Goal: Navigation & Orientation: Find specific page/section

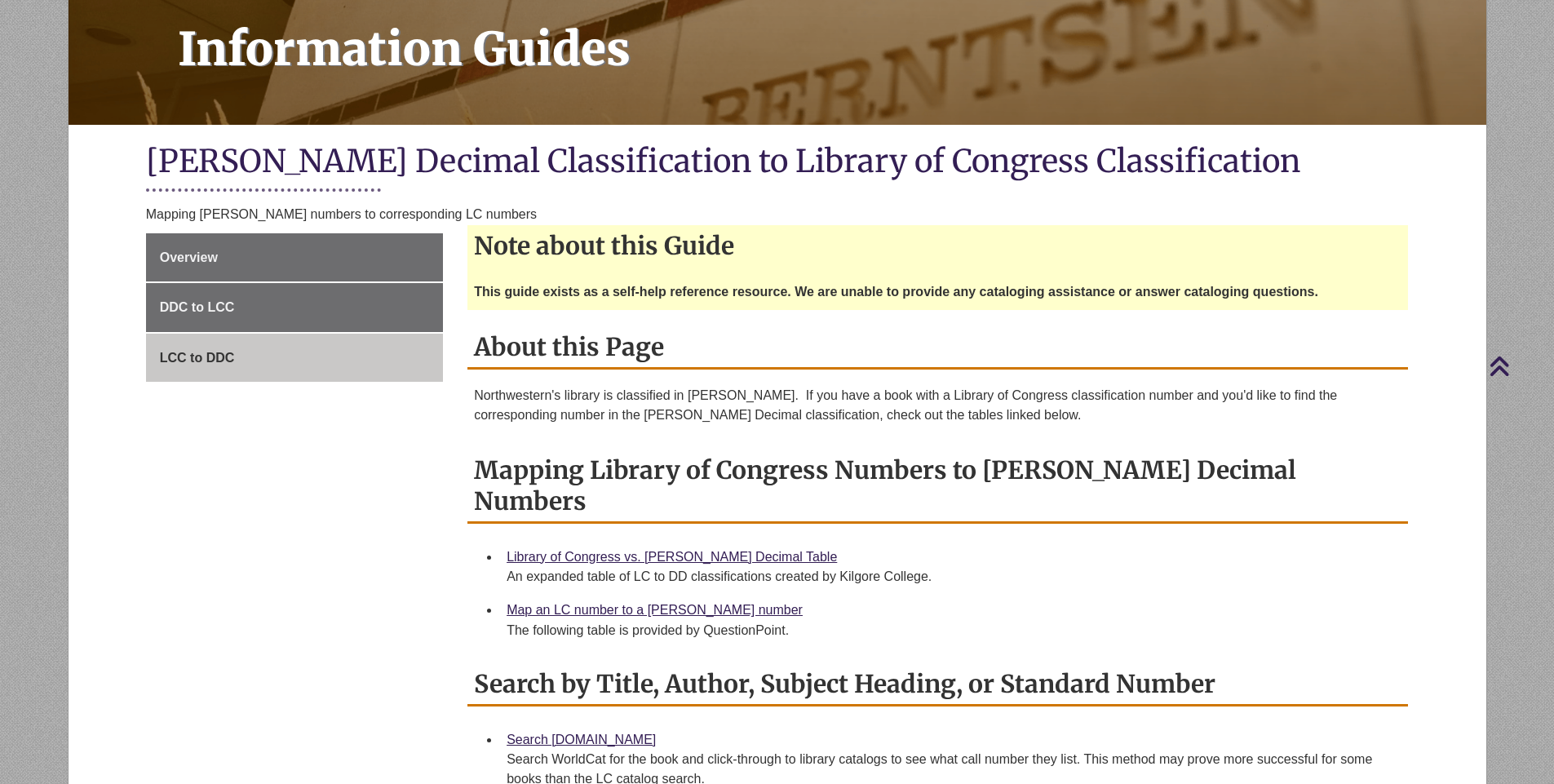
scroll to position [221, 0]
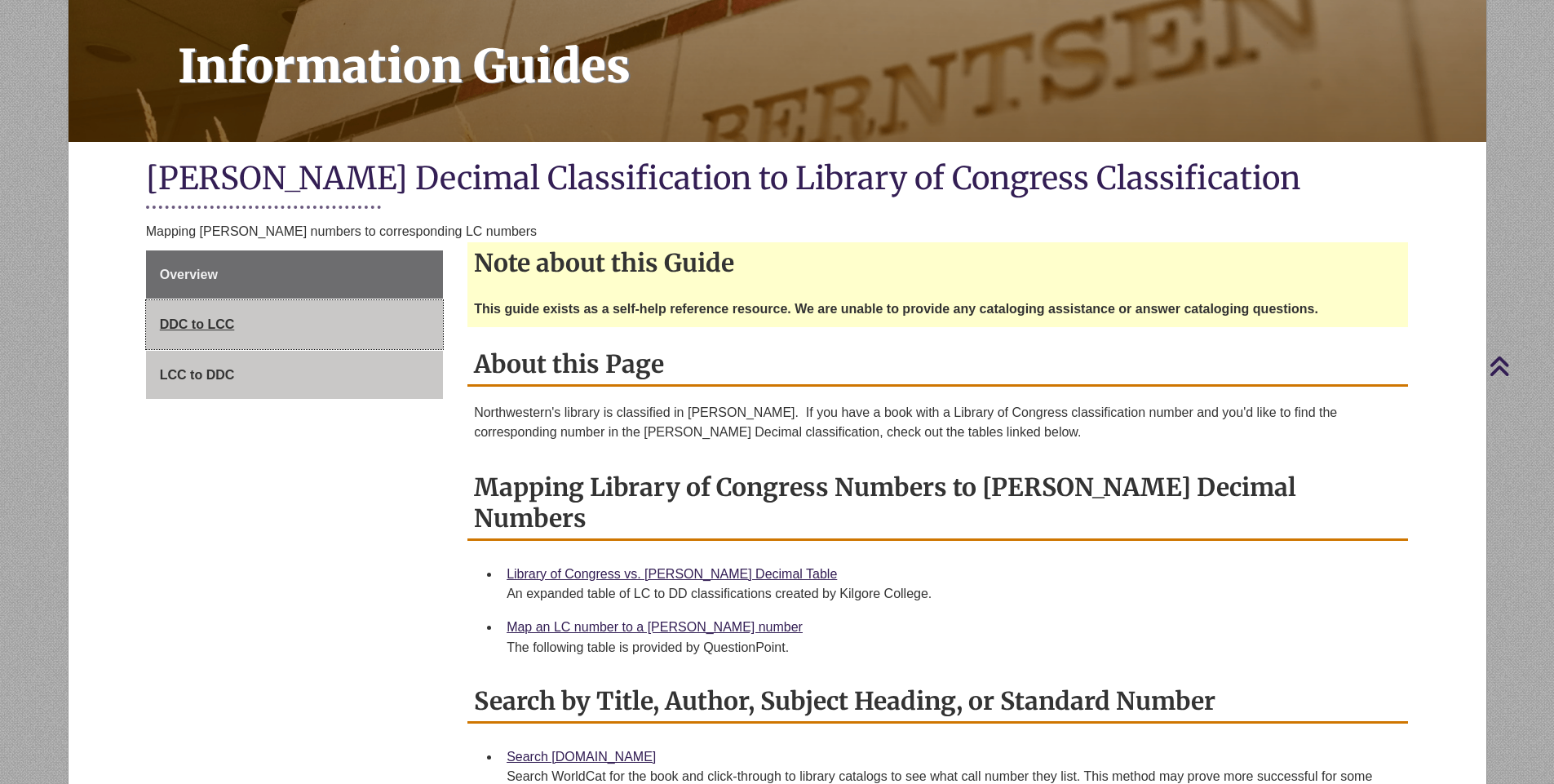
click at [205, 323] on span "DDC to LCC" at bounding box center [197, 324] width 75 height 14
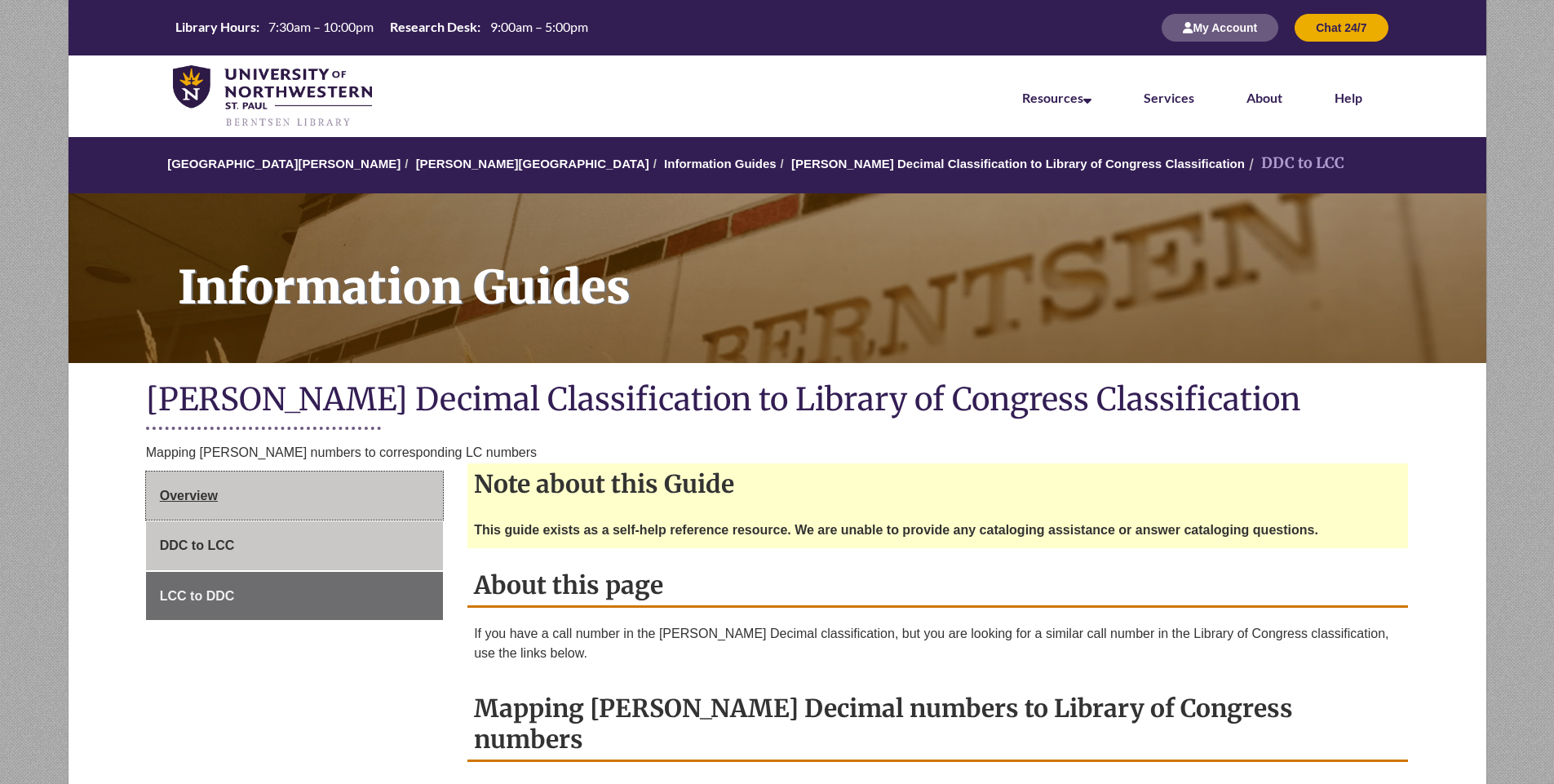
click at [188, 494] on span "Overview" at bounding box center [189, 496] width 58 height 14
